Goal: Task Accomplishment & Management: Manage account settings

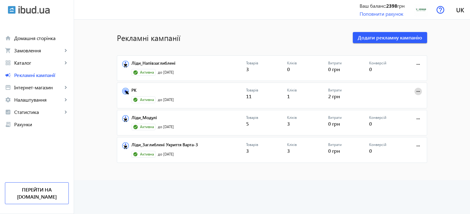
click at [420, 90] on span at bounding box center [418, 91] width 15 height 15
click at [394, 117] on span "Редагувати" at bounding box center [398, 119] width 32 height 5
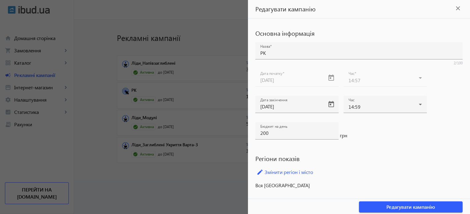
scroll to position [2, 0]
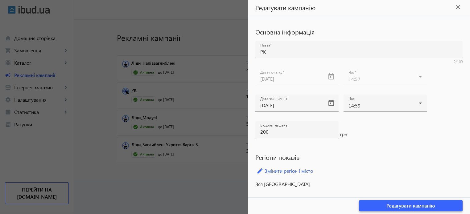
drag, startPoint x: 395, startPoint y: 205, endPoint x: 403, endPoint y: 204, distance: 8.1
click at [403, 204] on span "Редагувати кампанію" at bounding box center [410, 205] width 49 height 7
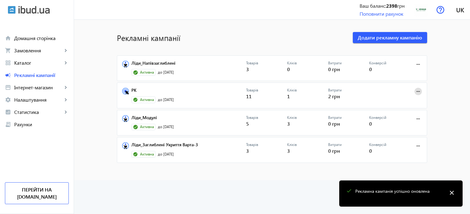
click at [309, 95] on div "Кліків 1" at bounding box center [307, 95] width 41 height 15
drag, startPoint x: 287, startPoint y: 90, endPoint x: 264, endPoint y: 90, distance: 22.8
click at [287, 90] on p "Кліків" at bounding box center [307, 90] width 41 height 5
click at [131, 91] on link "РК" at bounding box center [188, 92] width 115 height 9
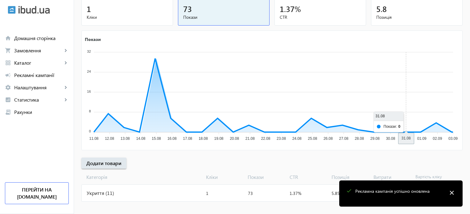
scroll to position [84, 0]
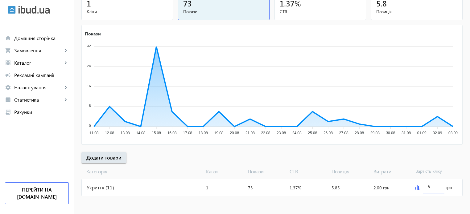
drag, startPoint x: 430, startPoint y: 187, endPoint x: 425, endPoint y: 186, distance: 4.8
click at [425, 186] on div "5" at bounding box center [434, 184] width 22 height 17
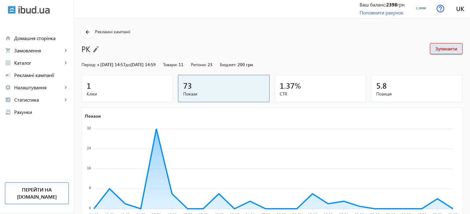
scroll to position [0, 0]
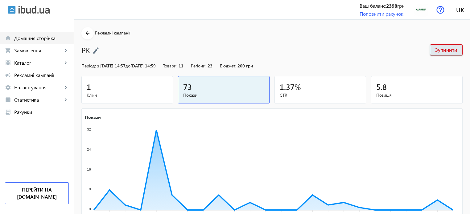
click at [22, 38] on span "Домашня сторінка" at bounding box center [41, 38] width 55 height 6
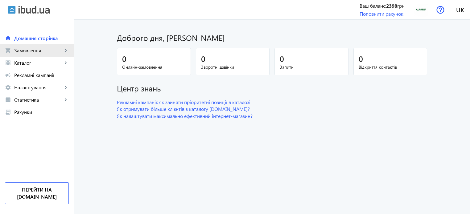
click at [26, 53] on span "Замовлення" at bounding box center [38, 50] width 48 height 6
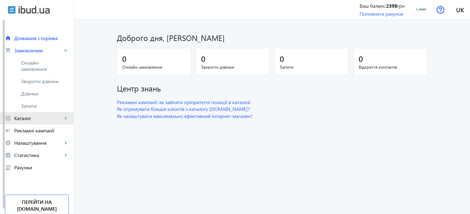
click at [30, 118] on span "Каталог" at bounding box center [38, 118] width 48 height 6
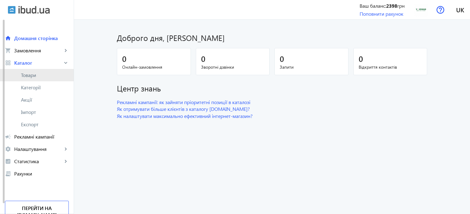
click at [30, 75] on span "Товари" at bounding box center [45, 75] width 48 height 6
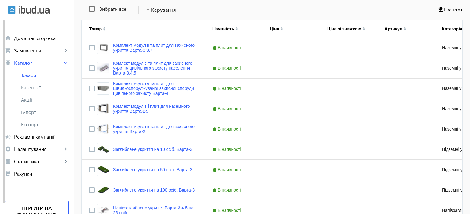
scroll to position [123, 0]
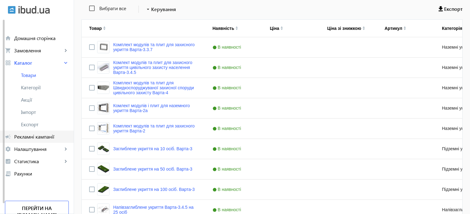
click at [32, 137] on span "Рекламні кампанії" at bounding box center [41, 137] width 55 height 6
